Goal: Check status: Check status

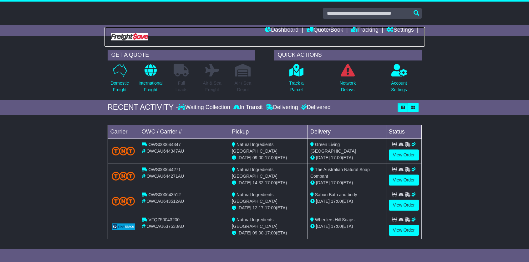
click at [135, 39] on img at bounding box center [130, 36] width 38 height 7
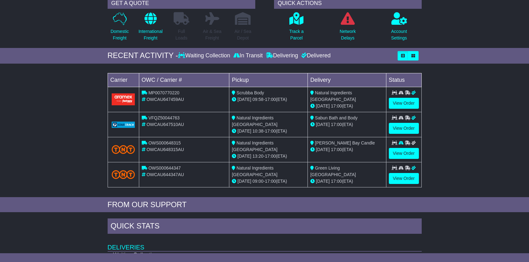
scroll to position [53, 0]
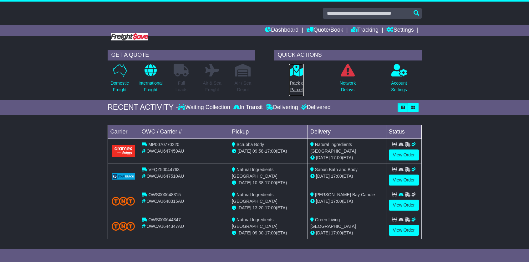
click at [297, 79] on link "Track a Parcel" at bounding box center [296, 80] width 15 height 33
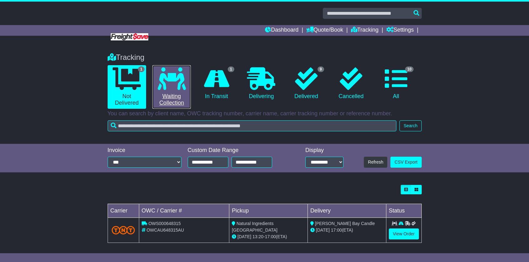
click at [167, 93] on link "0 Waiting Collection" at bounding box center [171, 87] width 39 height 44
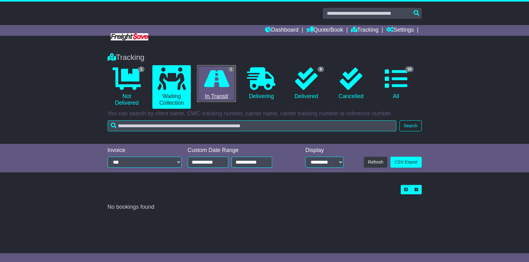
click at [225, 88] on icon at bounding box center [216, 78] width 25 height 23
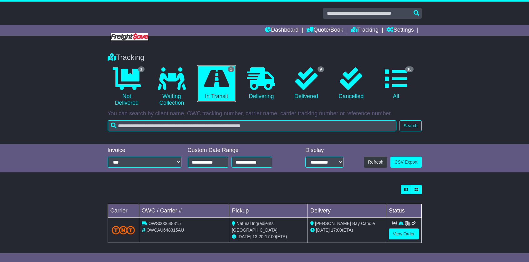
scroll to position [3, 0]
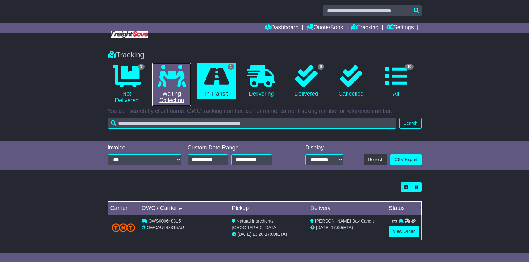
click at [166, 87] on icon at bounding box center [172, 76] width 28 height 23
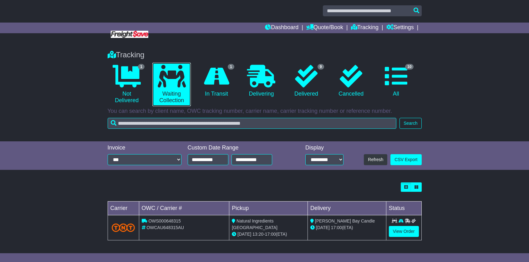
scroll to position [0, 0]
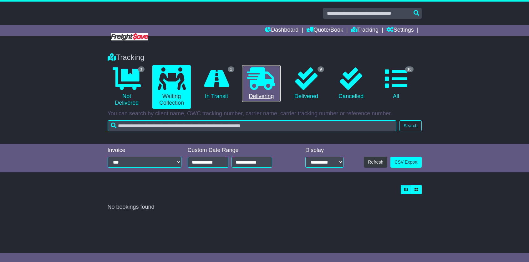
click at [264, 94] on link "0 Delivering" at bounding box center [261, 83] width 39 height 37
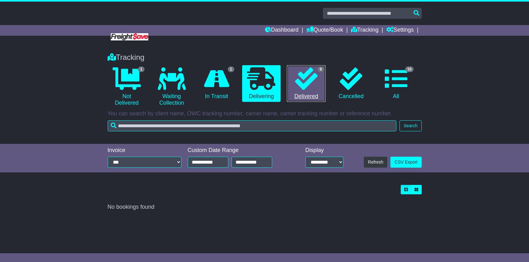
click at [315, 96] on link "9 Delivered" at bounding box center [306, 83] width 39 height 37
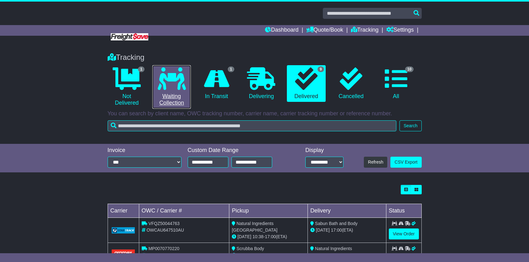
click at [178, 98] on link "0 Waiting Collection" at bounding box center [171, 87] width 39 height 44
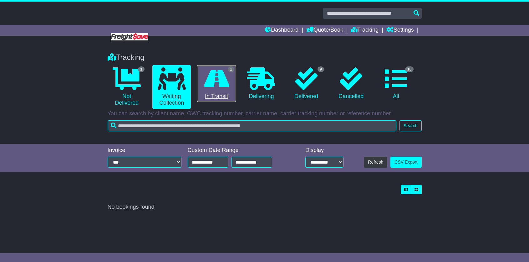
click at [218, 91] on link "1 In Transit" at bounding box center [216, 83] width 39 height 37
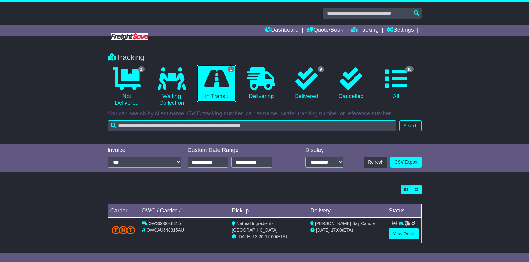
scroll to position [3, 0]
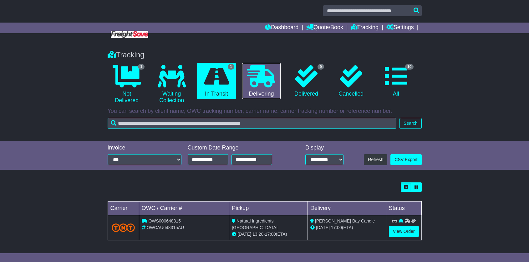
click at [263, 97] on link "0 Delivering" at bounding box center [261, 81] width 39 height 37
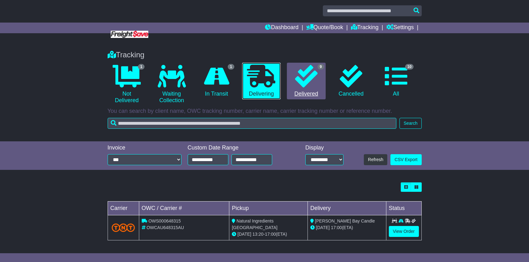
scroll to position [0, 0]
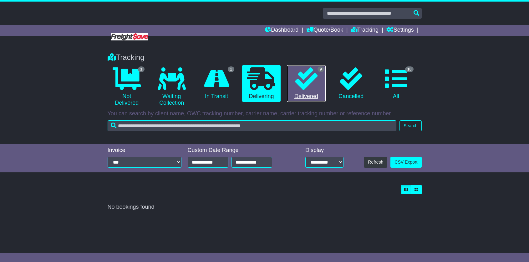
click at [308, 95] on link "9 Delivered" at bounding box center [306, 83] width 39 height 37
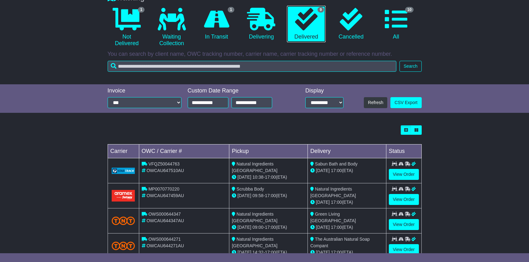
scroll to position [59, 0]
